Goal: Information Seeking & Learning: Check status

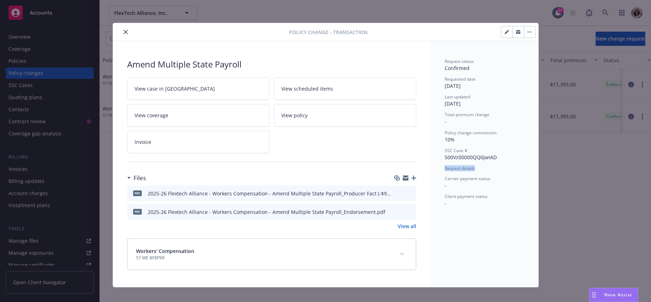
scroll to position [0, 31]
